Goal: Information Seeking & Learning: Check status

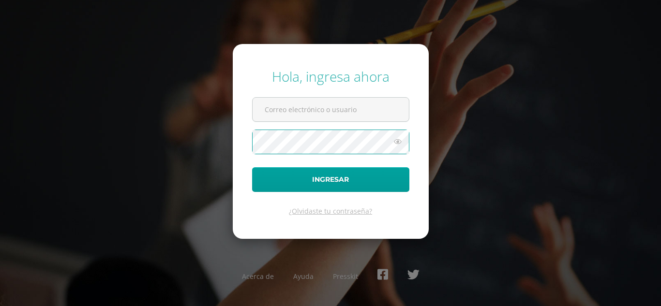
type input "2022002@maiagt.org"
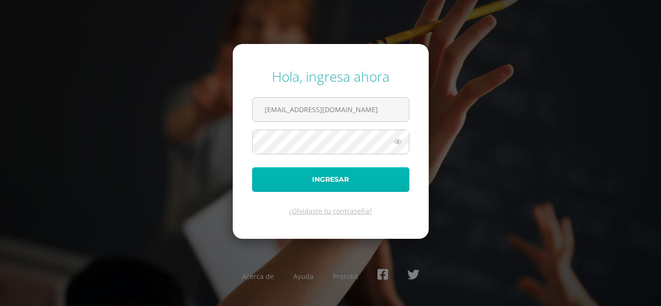
click at [293, 176] on button "Ingresar" at bounding box center [330, 179] width 157 height 25
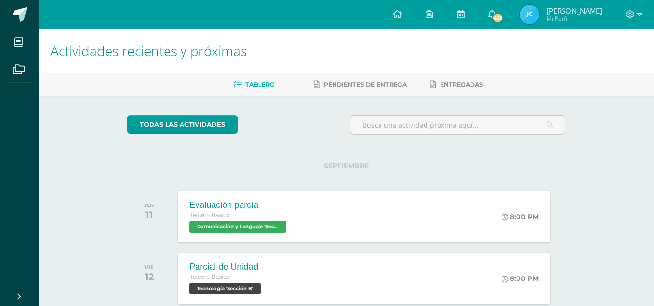
click at [538, 15] on img at bounding box center [529, 14] width 19 height 19
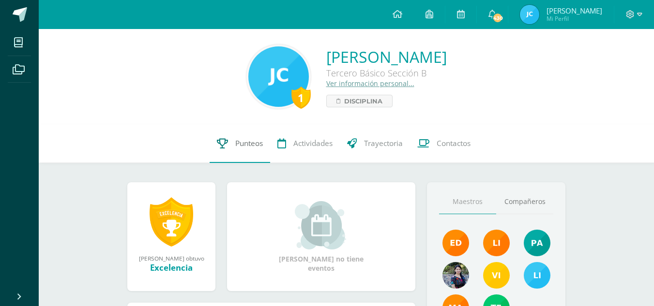
click at [261, 148] on span "Punteos" at bounding box center [249, 143] width 28 height 10
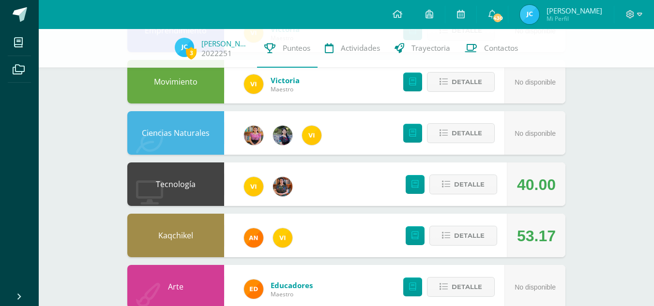
scroll to position [144, 0]
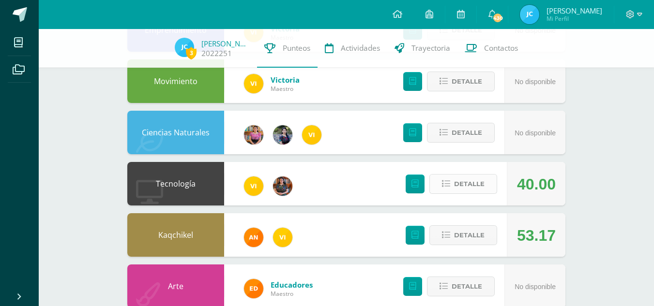
click at [450, 174] on button "Detalle" at bounding box center [463, 184] width 68 height 20
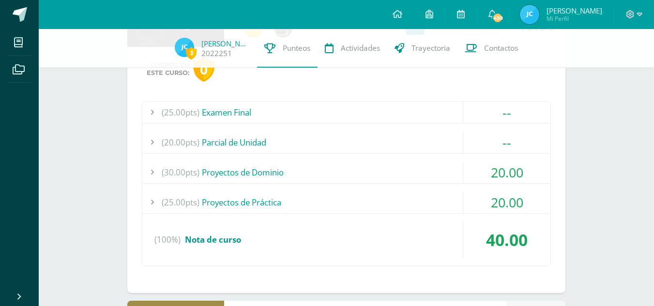
scroll to position [303, 0]
click at [276, 176] on div "(30.00pts) Proyectos de Dominio" at bounding box center [346, 172] width 408 height 22
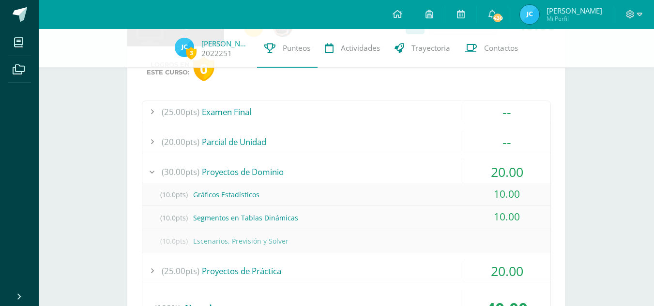
click at [276, 176] on div "(30.00pts) Proyectos de Dominio" at bounding box center [346, 172] width 408 height 22
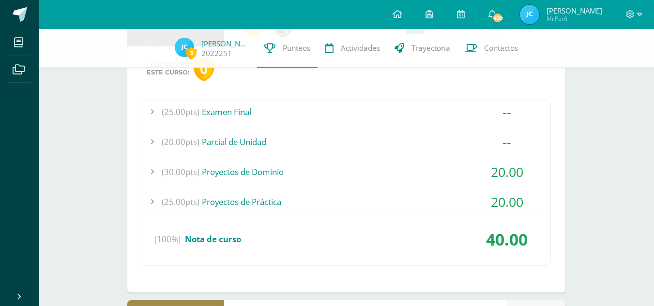
click at [270, 200] on div "(25.00pts) Proyectos de Práctica" at bounding box center [346, 202] width 408 height 22
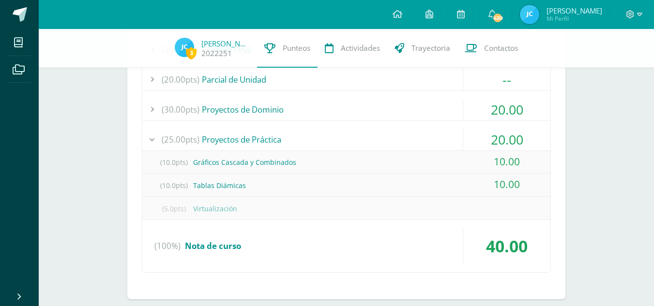
scroll to position [366, 0]
click at [272, 133] on div "(25.00pts) Proyectos de Práctica" at bounding box center [346, 139] width 408 height 22
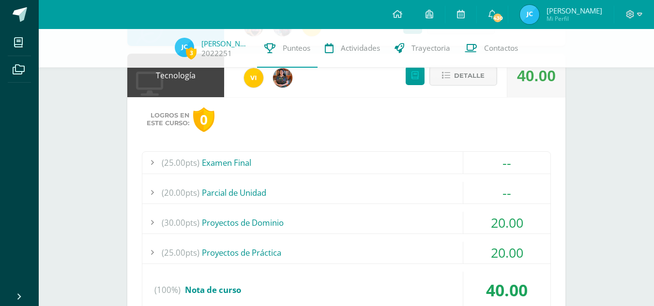
scroll to position [252, 0]
click at [441, 82] on button "Detalle" at bounding box center [463, 76] width 68 height 20
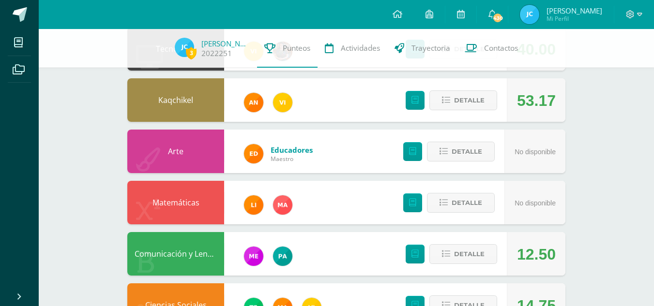
scroll to position [280, 0]
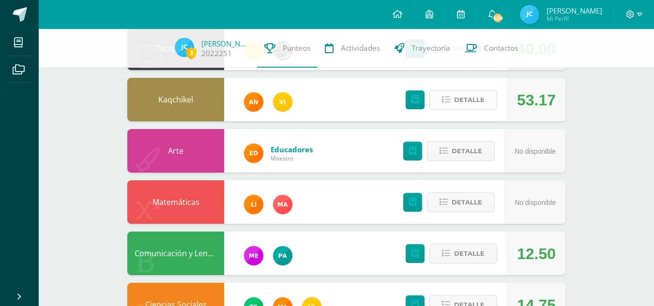
click at [469, 102] on span "Detalle" at bounding box center [469, 100] width 30 height 18
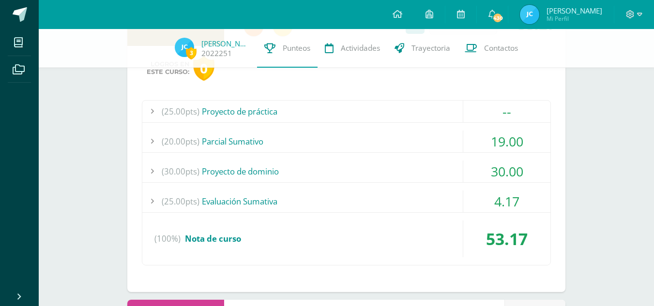
scroll to position [356, 0]
click at [238, 200] on div "(25.00pts) Evaluación Sumativa" at bounding box center [346, 201] width 408 height 22
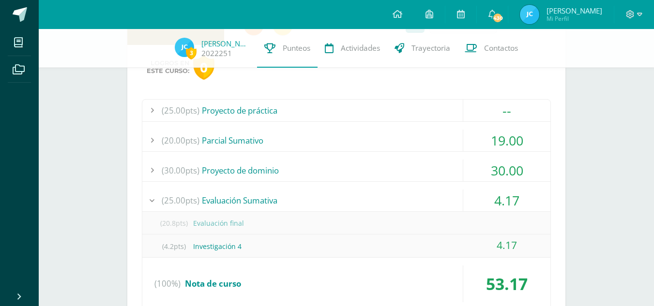
click at [238, 200] on div "(25.00pts) Evaluación Sumativa" at bounding box center [346, 201] width 408 height 22
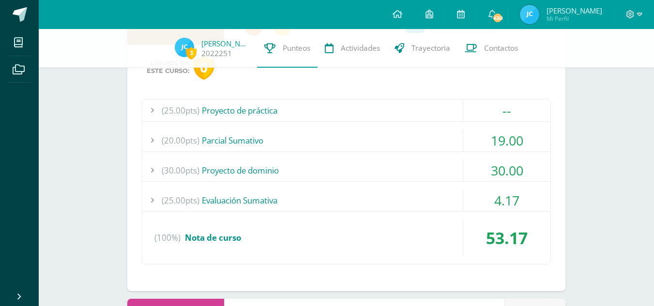
click at [238, 200] on div "(25.00pts) Evaluación Sumativa" at bounding box center [346, 201] width 408 height 22
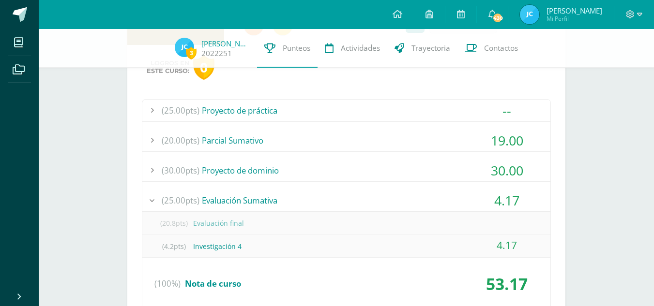
click at [238, 200] on div "(25.00pts) Evaluación Sumativa" at bounding box center [346, 201] width 408 height 22
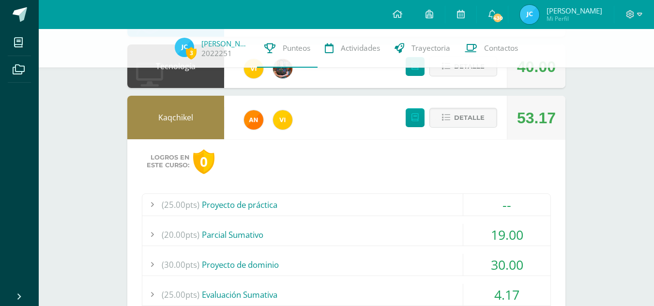
scroll to position [261, 0]
click at [455, 119] on span "Detalle" at bounding box center [469, 118] width 30 height 18
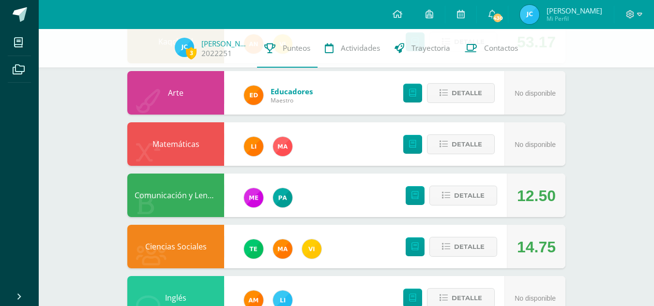
scroll to position [371, 0]
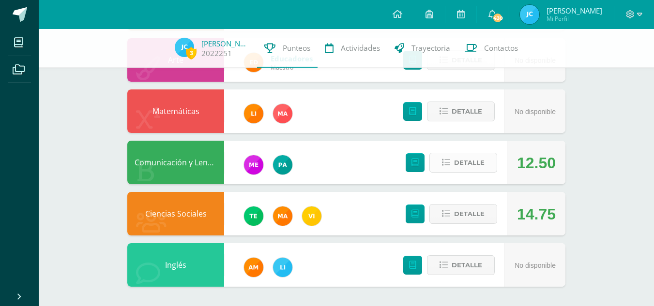
click at [484, 165] on button "Detalle" at bounding box center [463, 163] width 68 height 20
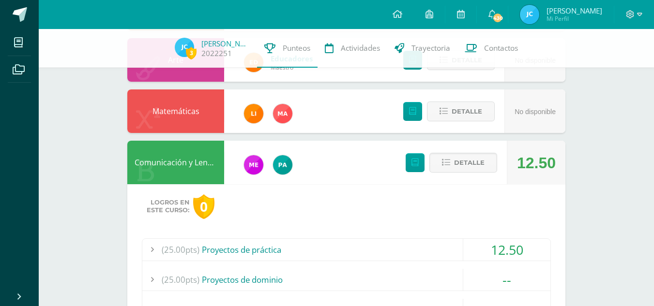
scroll to position [459, 0]
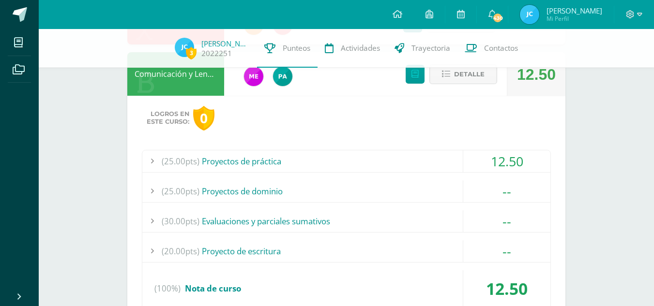
click at [265, 165] on div "(25.00pts) Proyectos de práctica" at bounding box center [346, 161] width 408 height 22
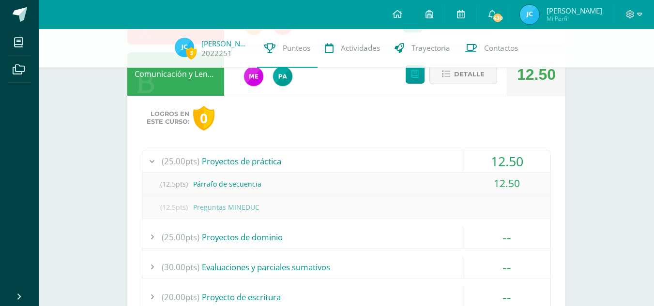
click at [265, 165] on div "(25.00pts) Proyectos de práctica" at bounding box center [346, 161] width 408 height 22
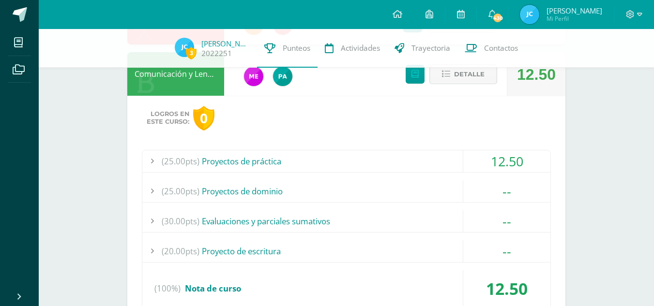
click at [446, 78] on icon at bounding box center [446, 74] width 8 height 8
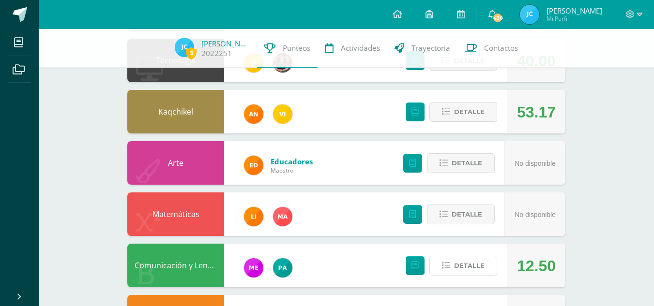
scroll to position [371, 0]
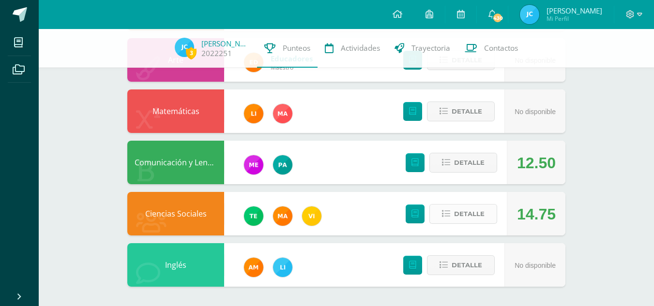
click at [463, 214] on span "Detalle" at bounding box center [469, 214] width 30 height 18
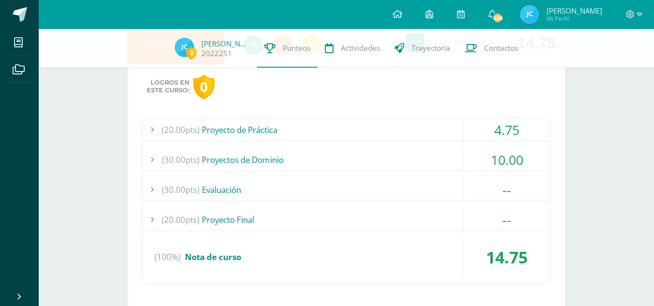
scroll to position [542, 0]
click at [303, 150] on div "(30.00pts) Proyectos de Dominio" at bounding box center [346, 160] width 408 height 22
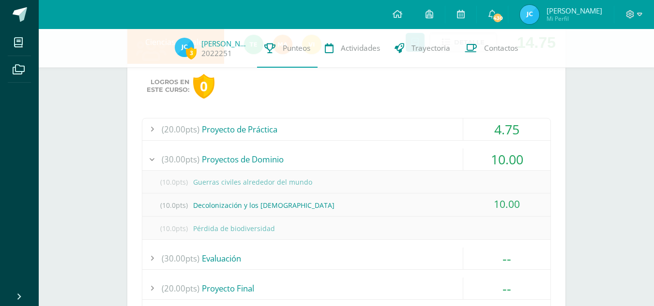
click at [267, 132] on div "(20.00pts) Proyecto de Práctica" at bounding box center [346, 130] width 408 height 22
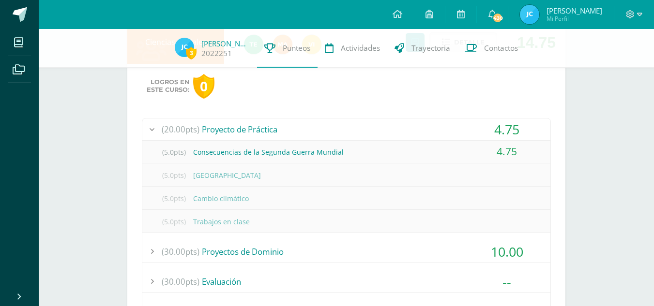
click at [267, 132] on div "(20.00pts) Proyecto de Práctica" at bounding box center [346, 130] width 408 height 22
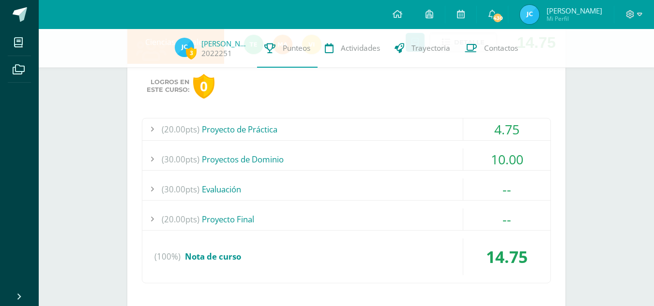
click at [258, 159] on div "(30.00pts) Proyectos de Dominio" at bounding box center [346, 160] width 408 height 22
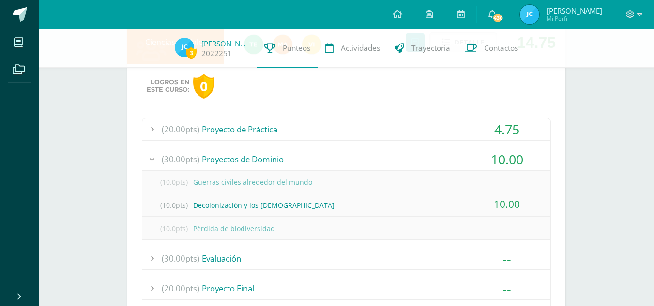
click at [258, 159] on div "(30.00pts) Proyectos de Dominio" at bounding box center [346, 160] width 408 height 22
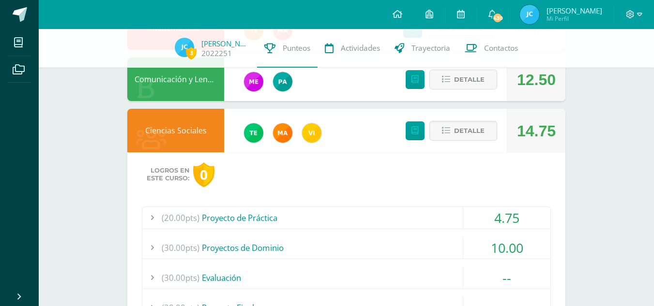
scroll to position [421, 0]
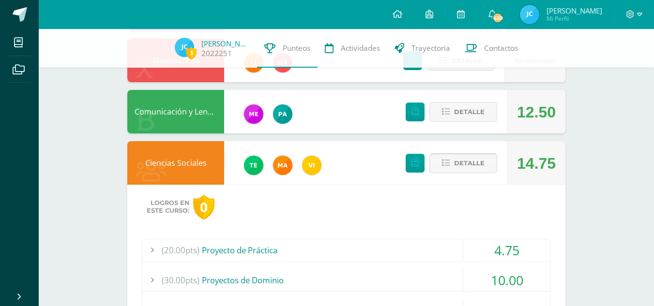
click at [464, 158] on span "Detalle" at bounding box center [469, 163] width 30 height 18
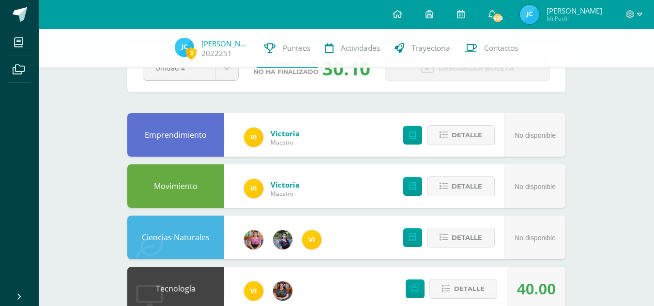
scroll to position [0, 0]
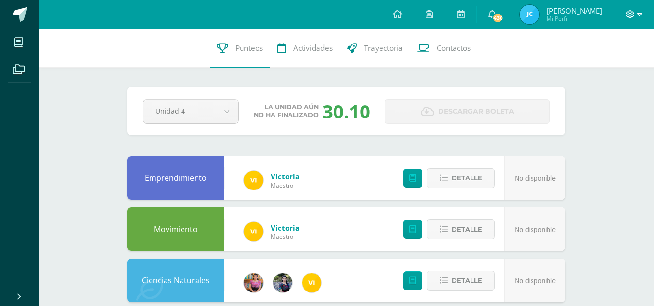
click at [637, 19] on span at bounding box center [634, 14] width 16 height 11
click at [617, 64] on span "Cerrar sesión" at bounding box center [609, 65] width 44 height 9
